Goal: Register for event/course

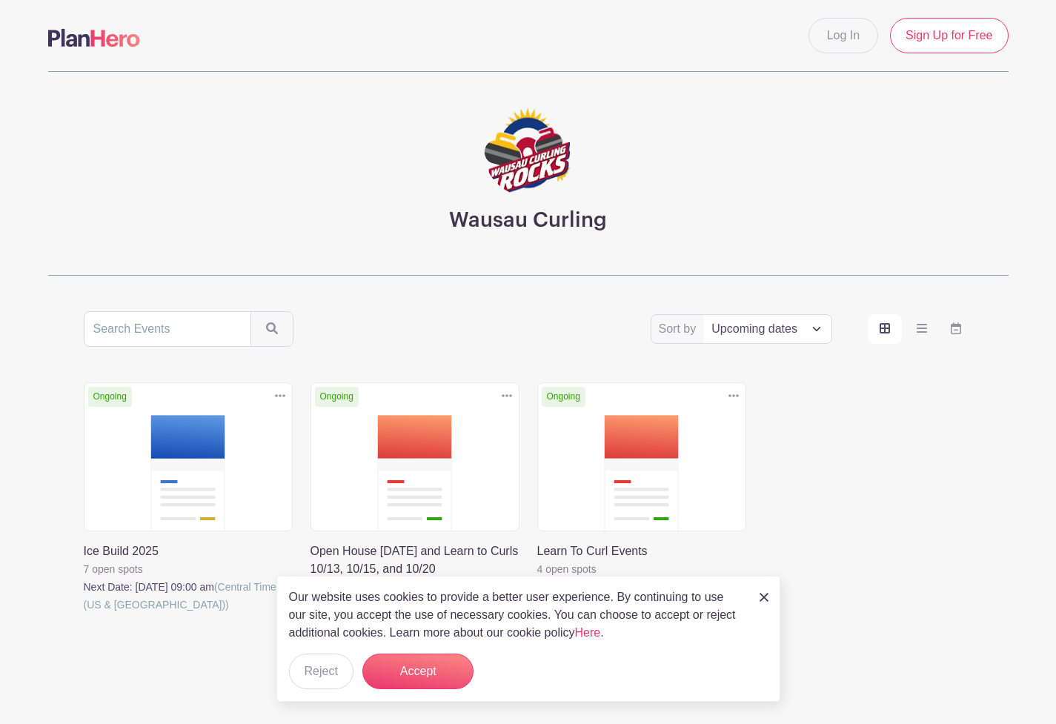
scroll to position [42, 0]
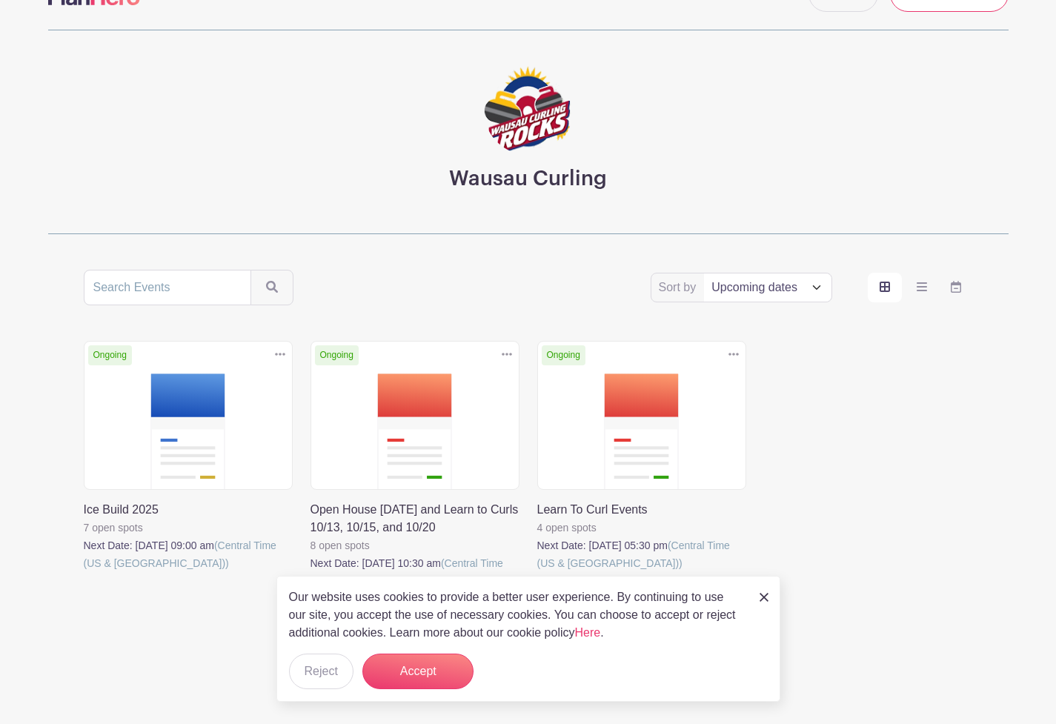
click at [84, 572] on link at bounding box center [84, 572] width 0 height 0
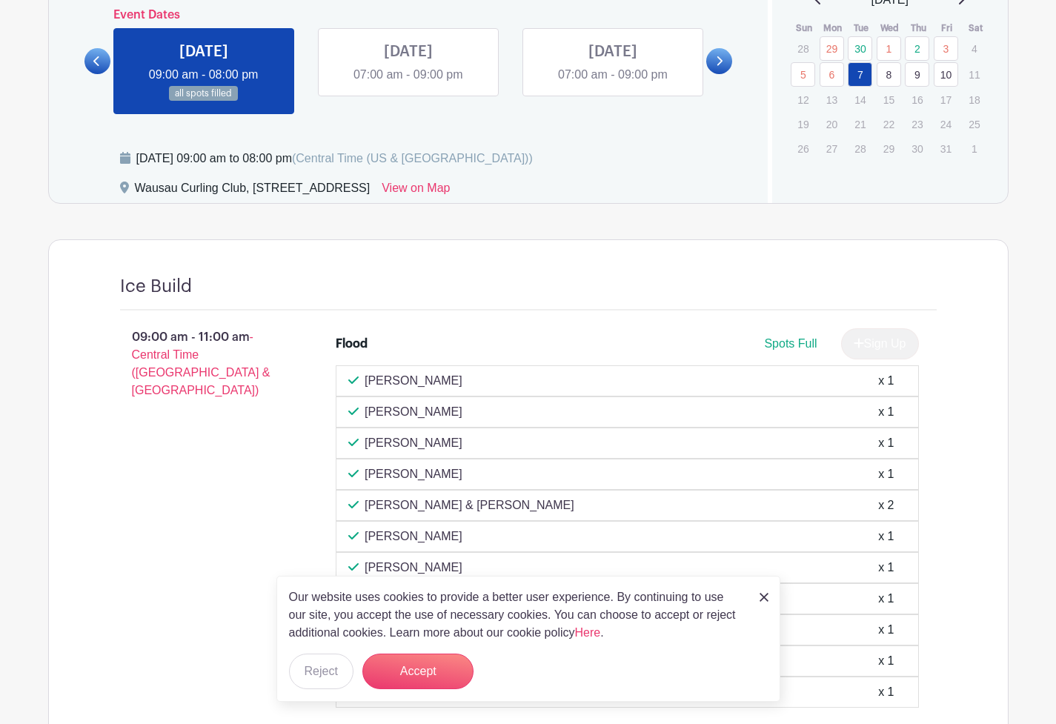
scroll to position [650, 0]
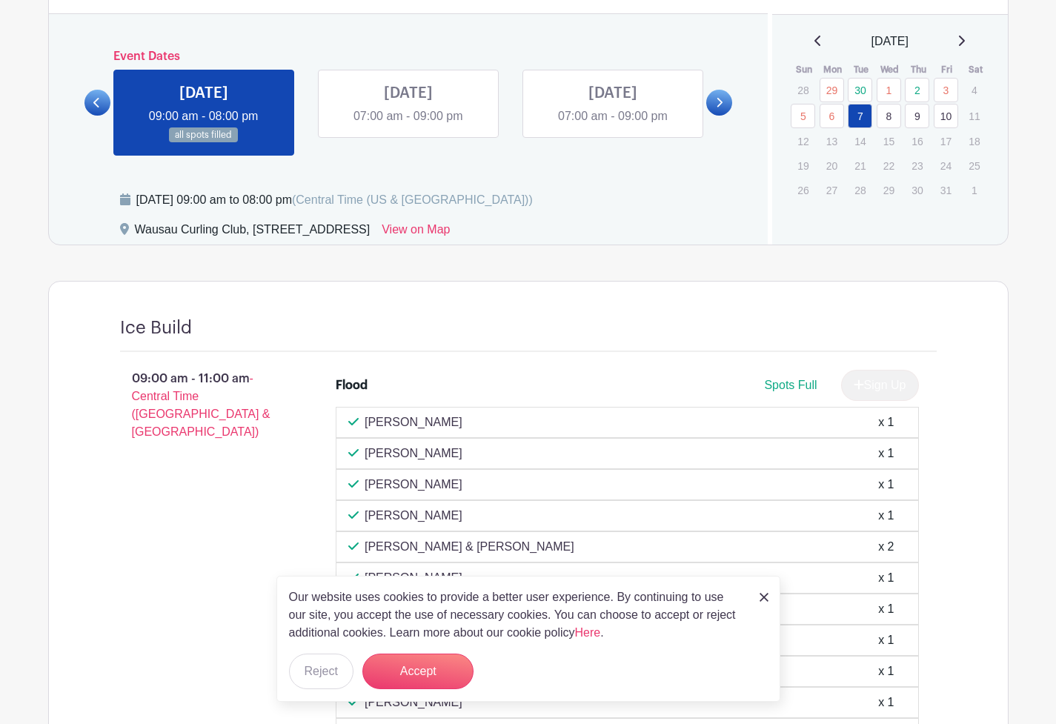
click at [408, 125] on link at bounding box center [408, 125] width 0 height 0
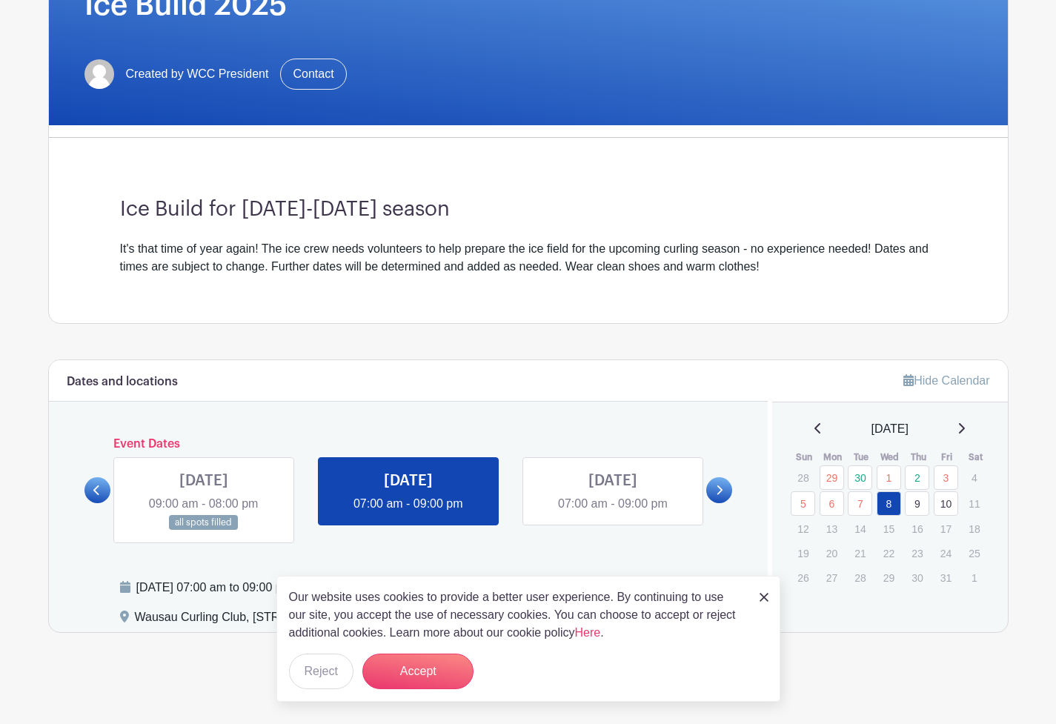
scroll to position [264, 0]
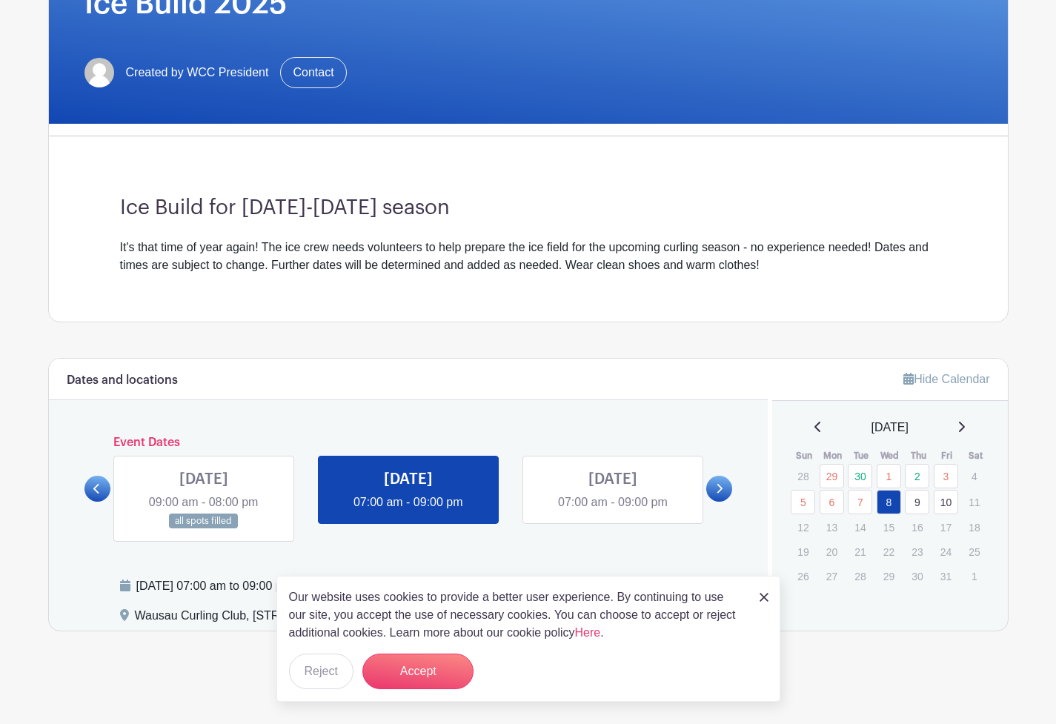
click at [613, 512] on link at bounding box center [613, 512] width 0 height 0
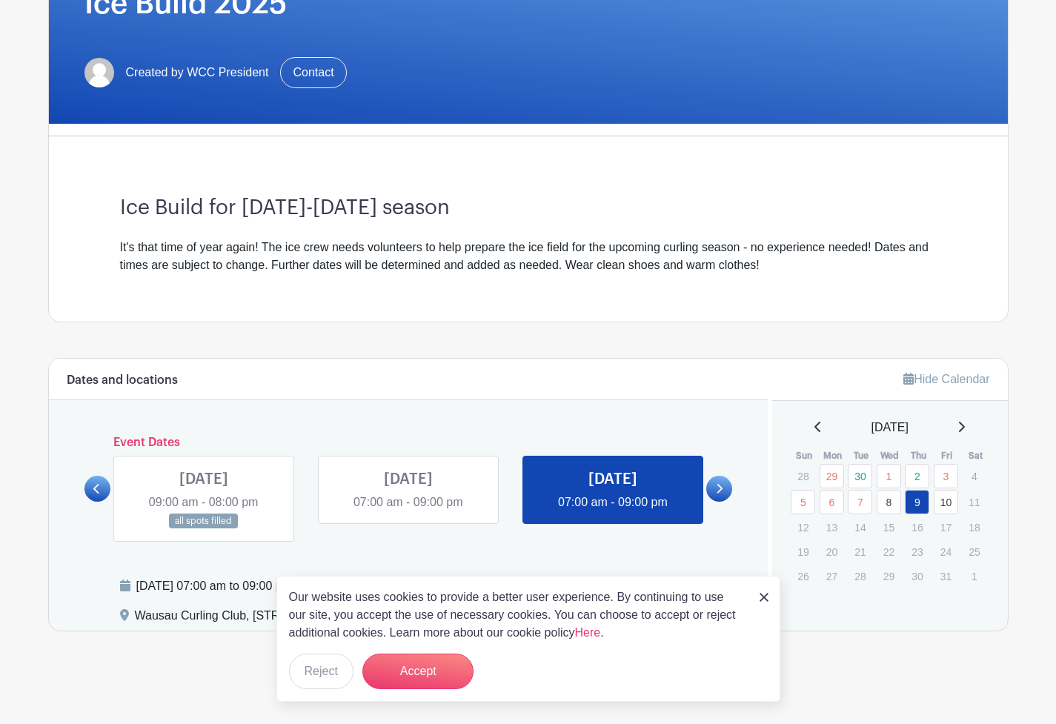
click at [716, 486] on icon at bounding box center [719, 488] width 7 height 11
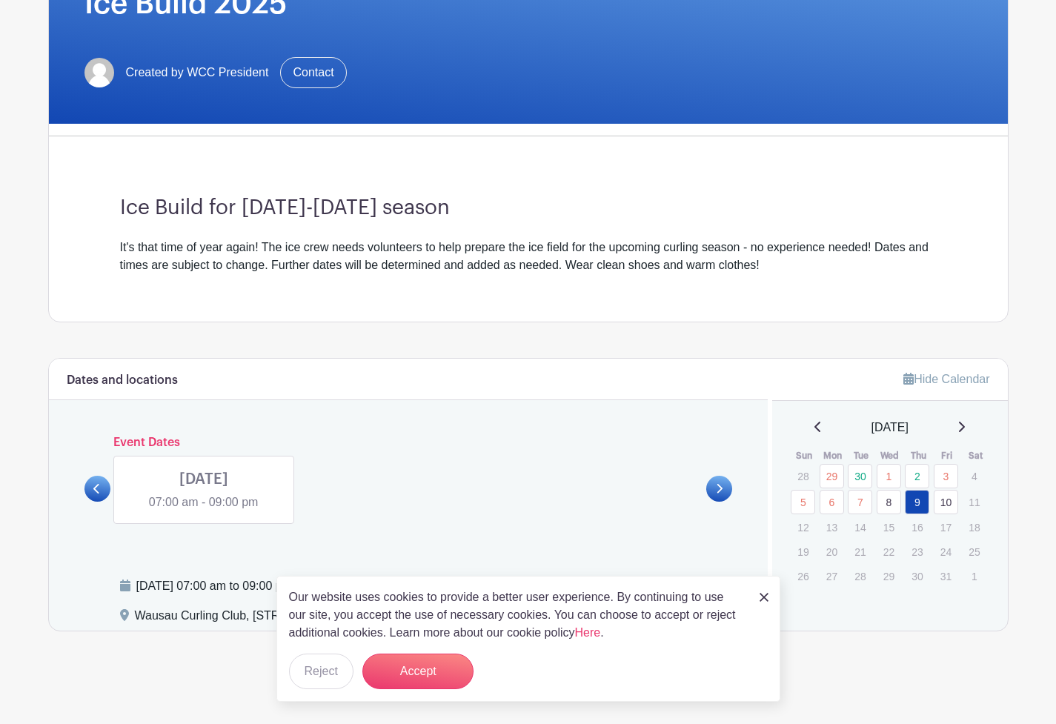
scroll to position [246, 0]
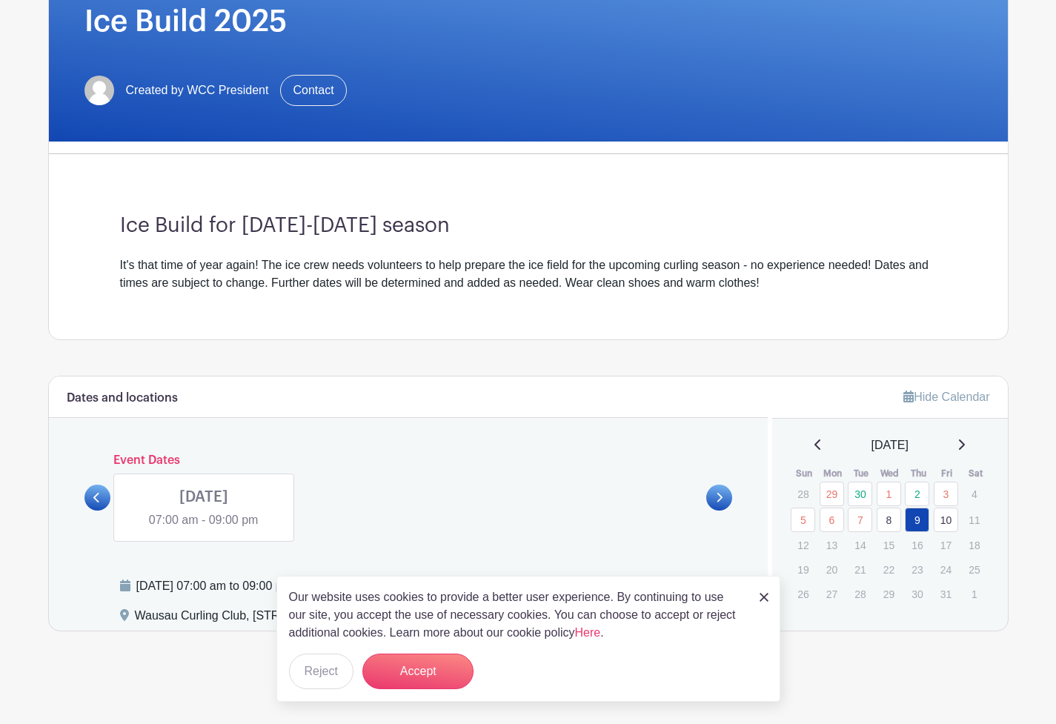
click at [204, 529] on link at bounding box center [204, 529] width 0 height 0
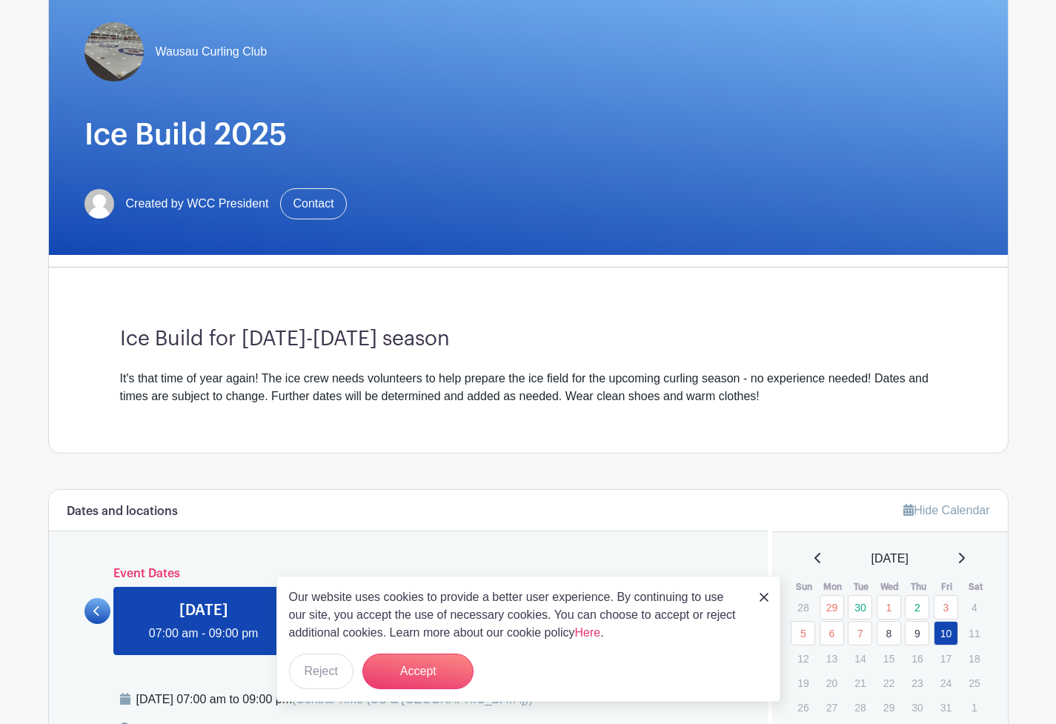
scroll to position [24, 0]
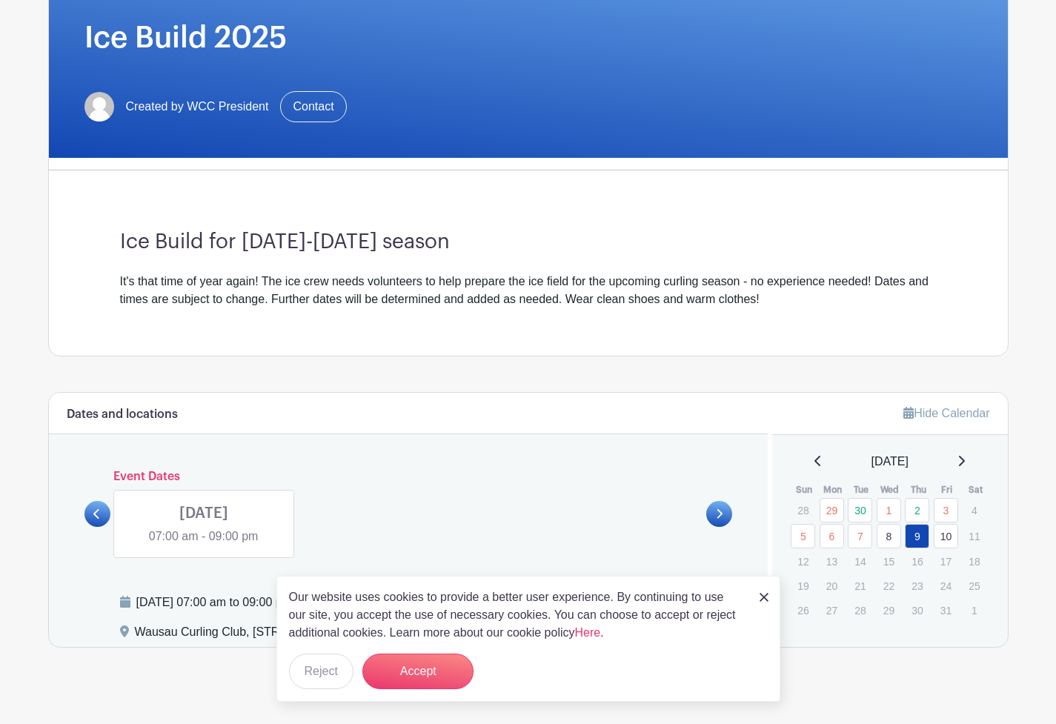
scroll to position [246, 0]
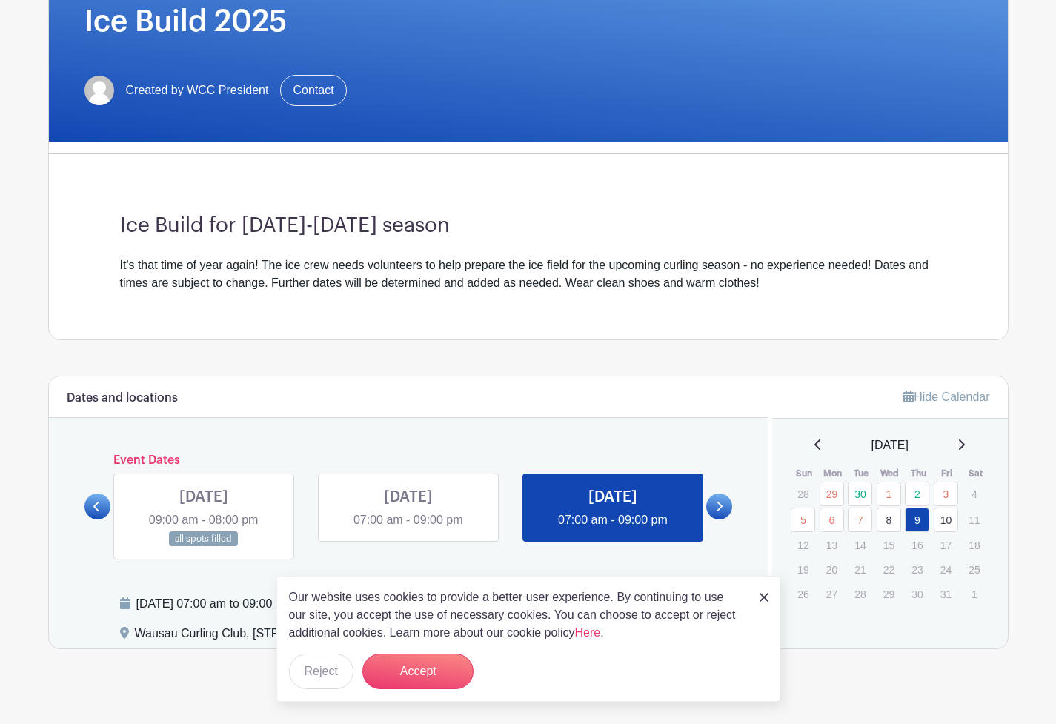
click at [613, 529] on link at bounding box center [613, 529] width 0 height 0
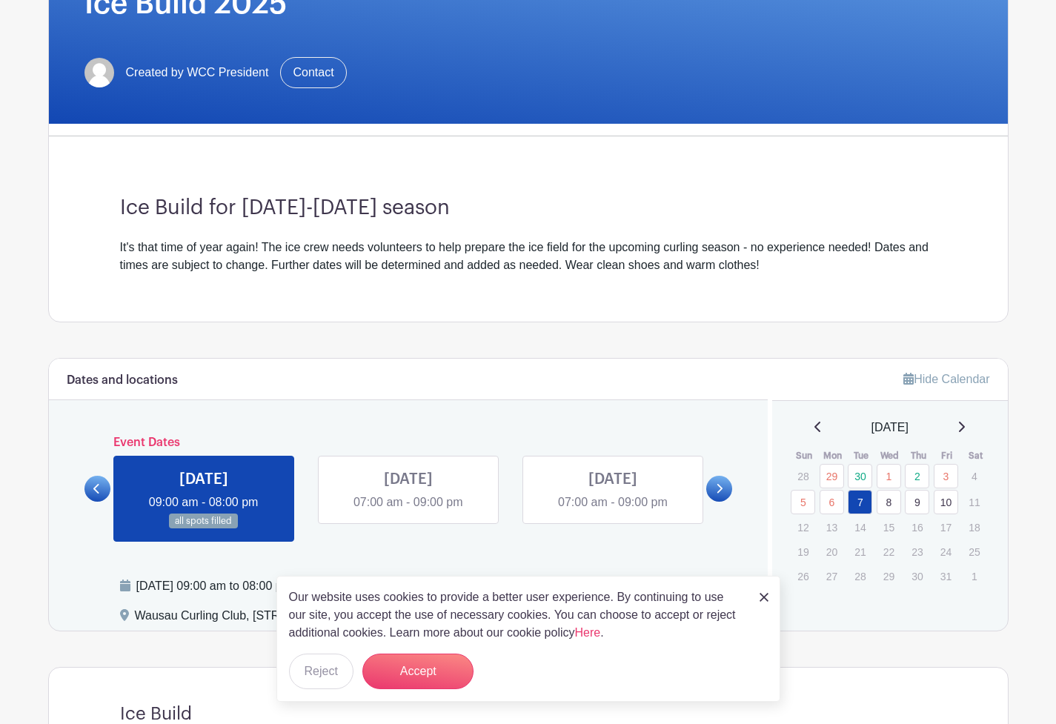
click at [408, 512] on link at bounding box center [408, 512] width 0 height 0
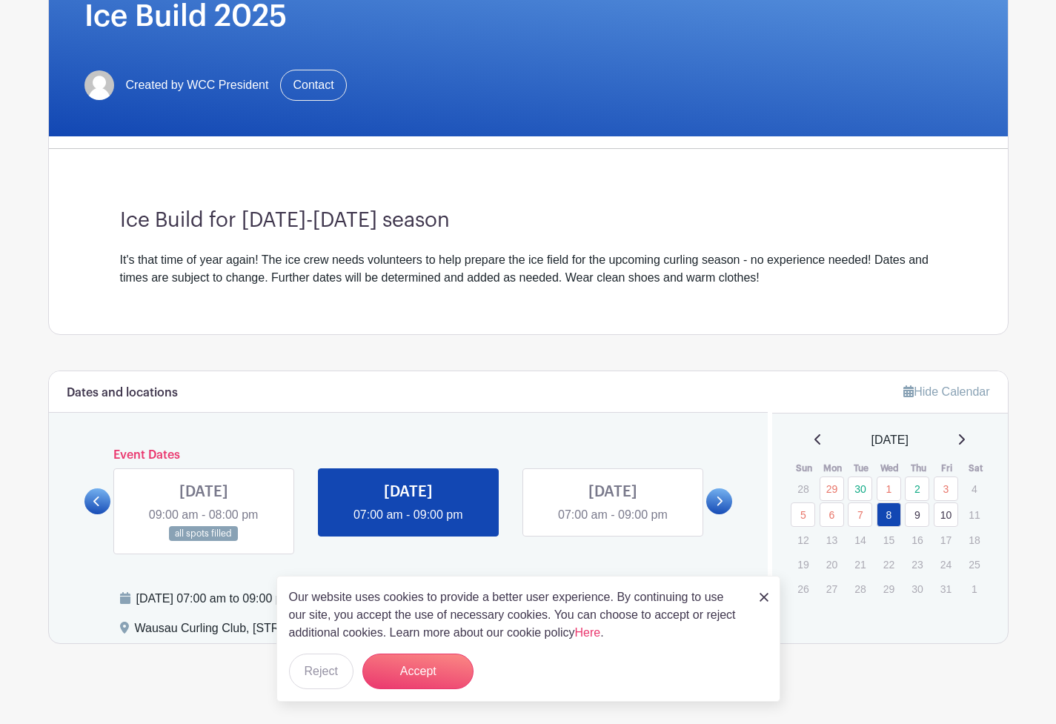
scroll to position [264, 0]
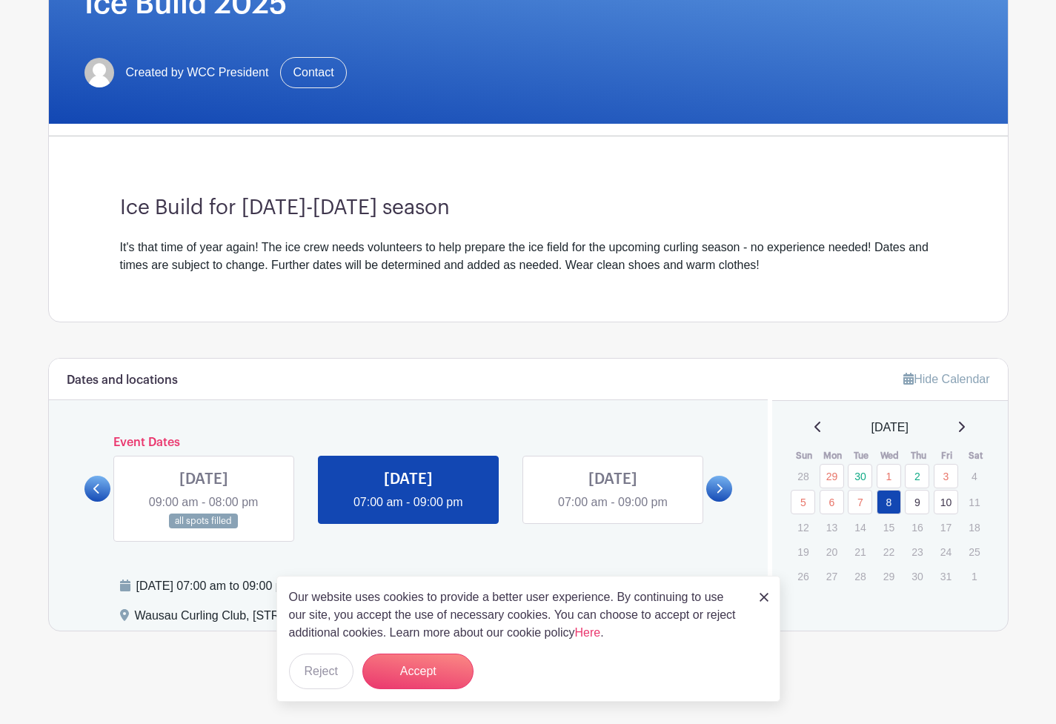
click at [408, 512] on link at bounding box center [408, 512] width 0 height 0
click at [716, 487] on icon at bounding box center [719, 488] width 7 height 11
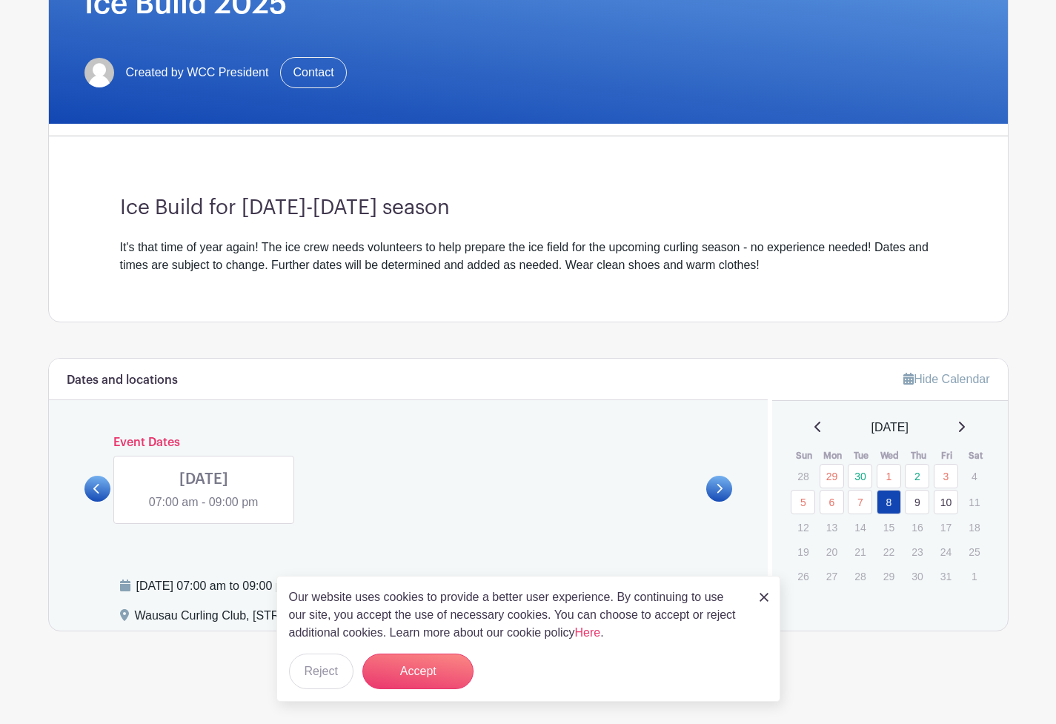
scroll to position [246, 0]
